Goal: Find specific page/section: Locate item on page

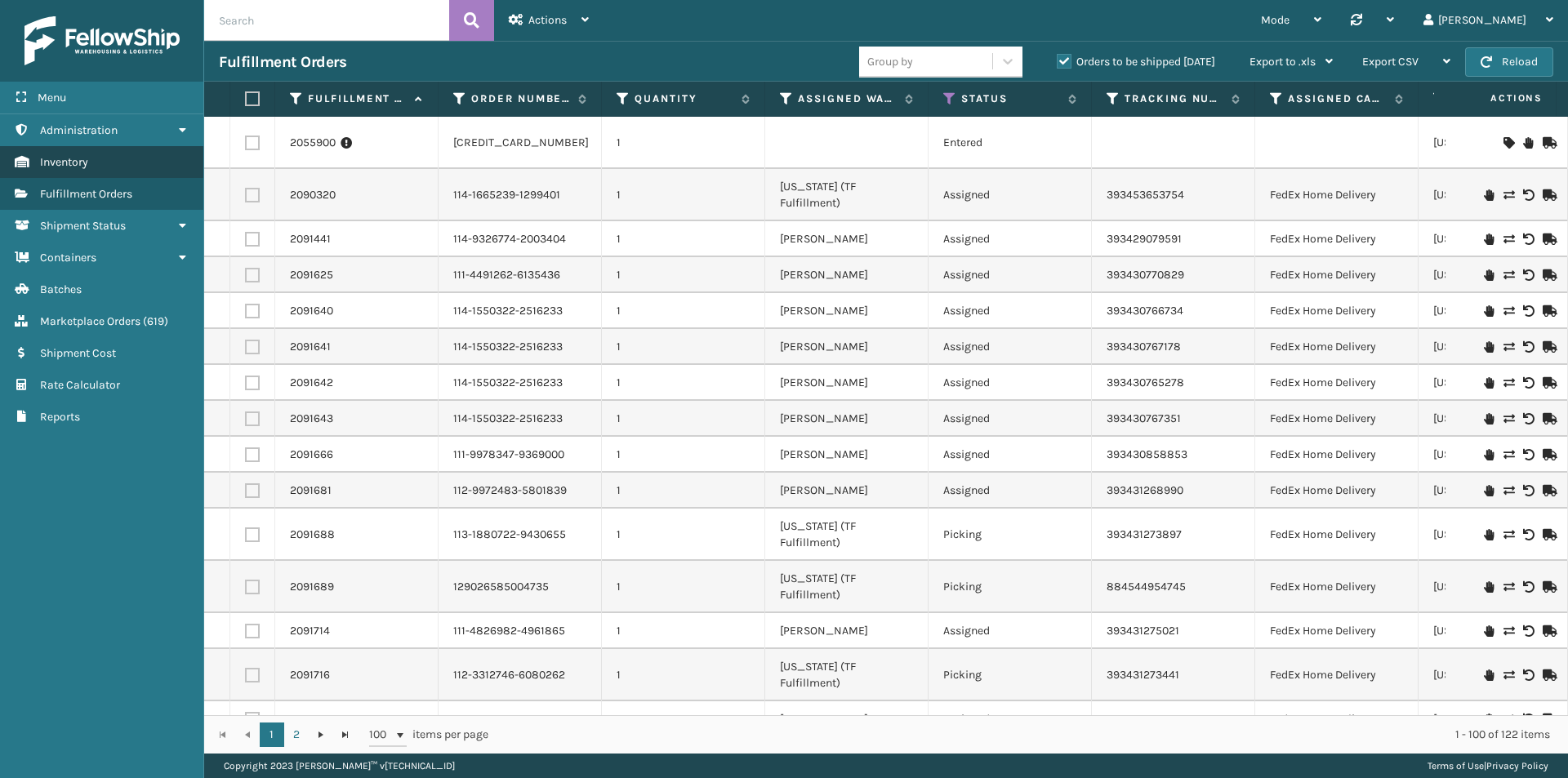
click at [88, 160] on span "Inventory" at bounding box center [64, 162] width 48 height 14
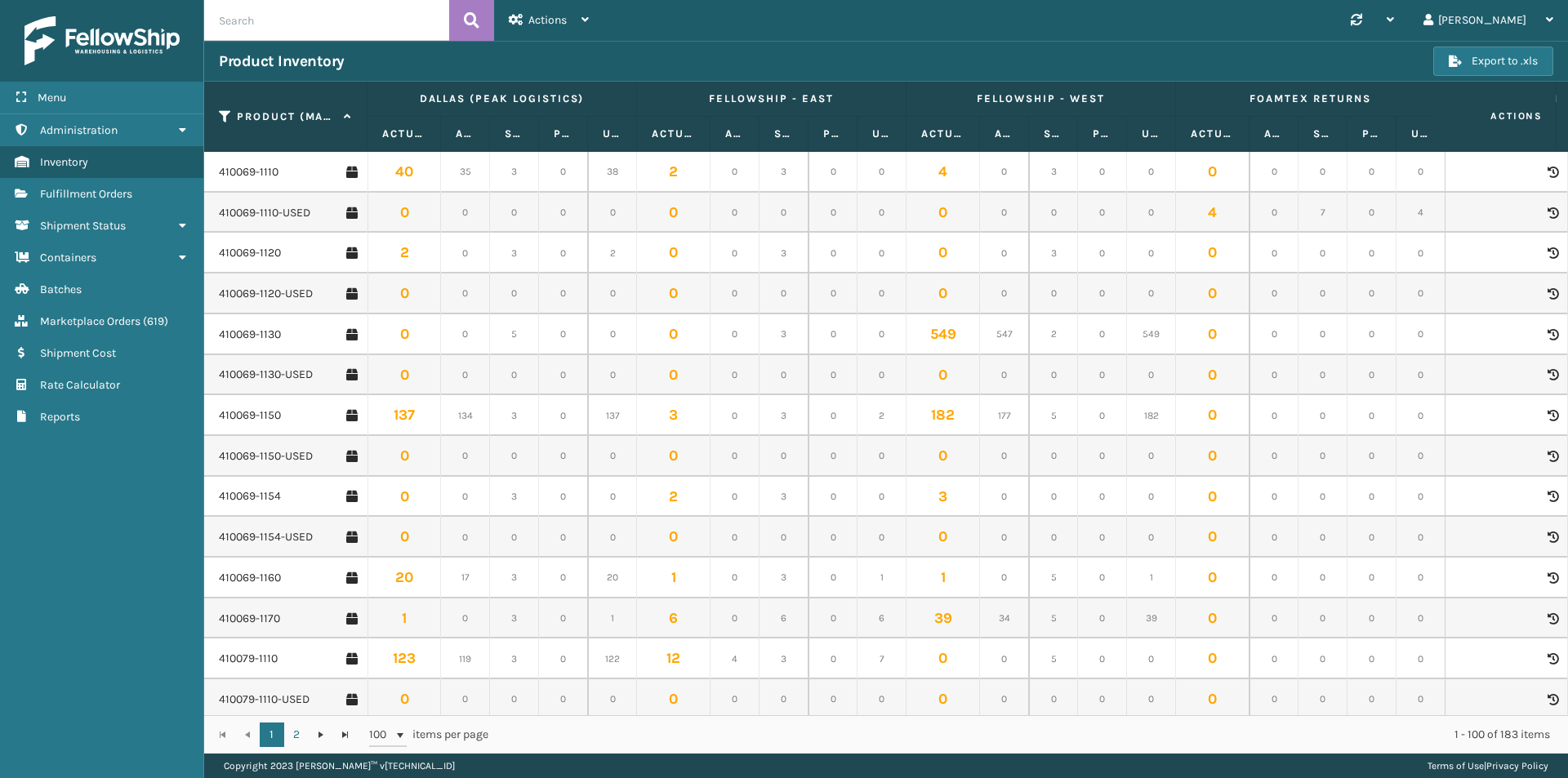
click at [304, 18] on input "text" at bounding box center [326, 20] width 245 height 41
paste input "410168-8060"
type input "410168-8060"
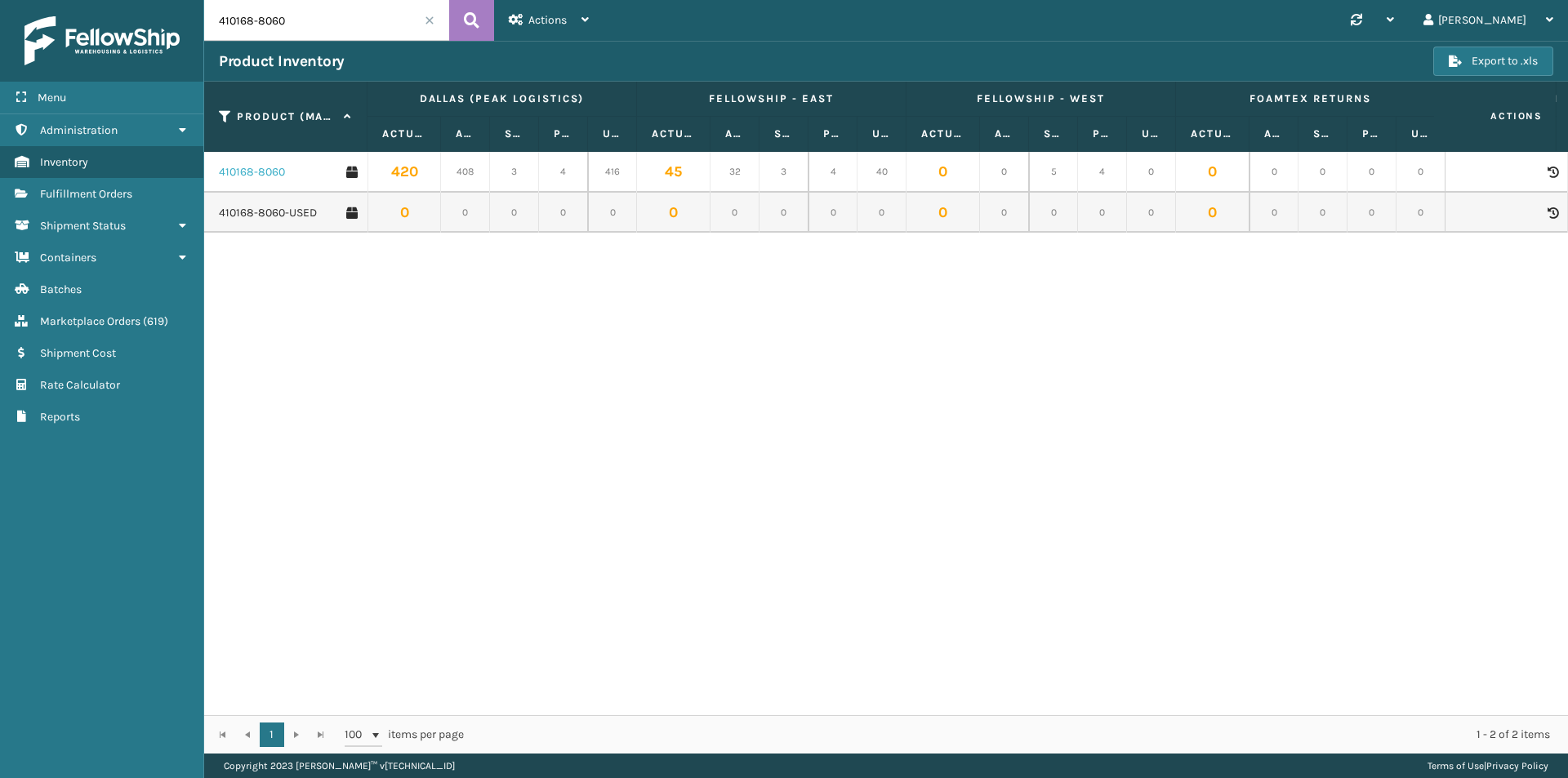
click at [240, 172] on link "410168-8060" at bounding box center [252, 172] width 66 height 17
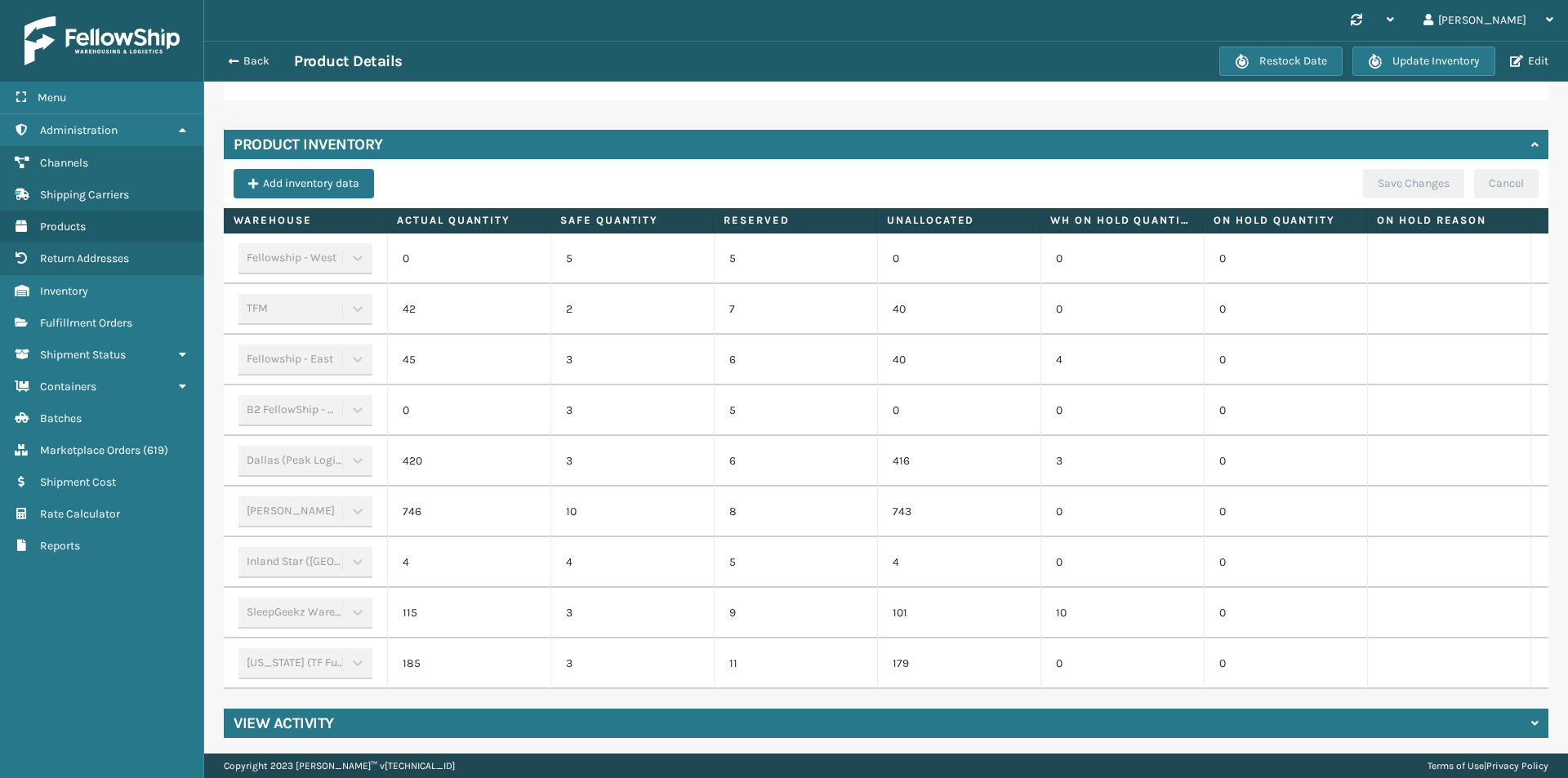
scroll to position [444, 0]
